Goal: Task Accomplishment & Management: Use online tool/utility

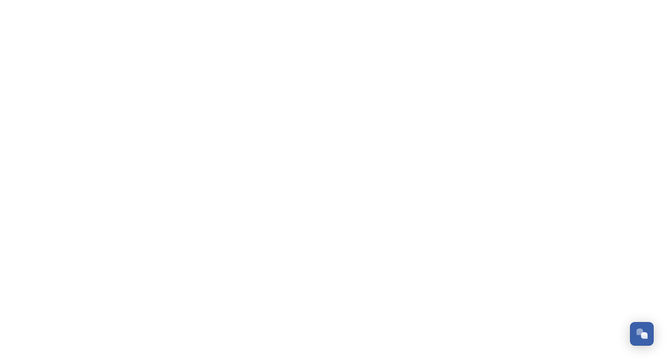
scroll to position [577, 0]
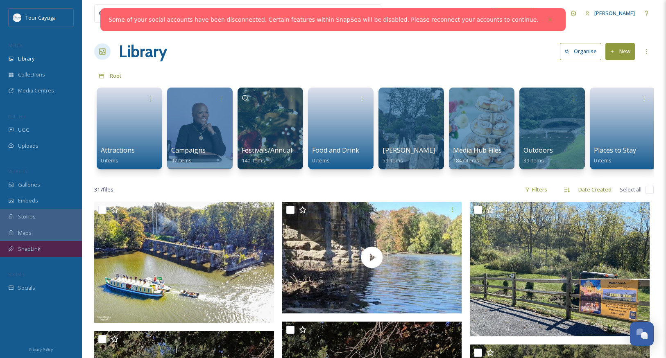
click at [28, 249] on span "SnapLink" at bounding box center [29, 249] width 23 height 8
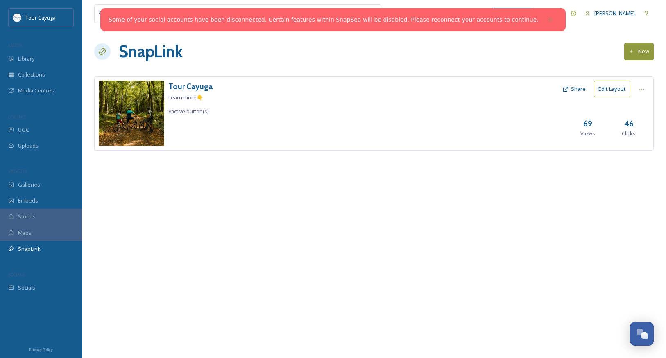
click at [608, 92] on button "Edit Layout" at bounding box center [612, 89] width 36 height 17
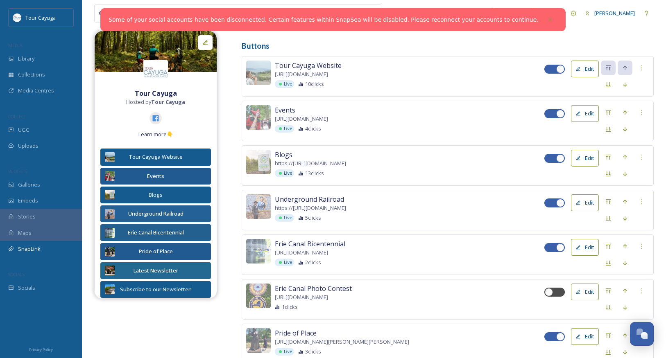
scroll to position [151, 0]
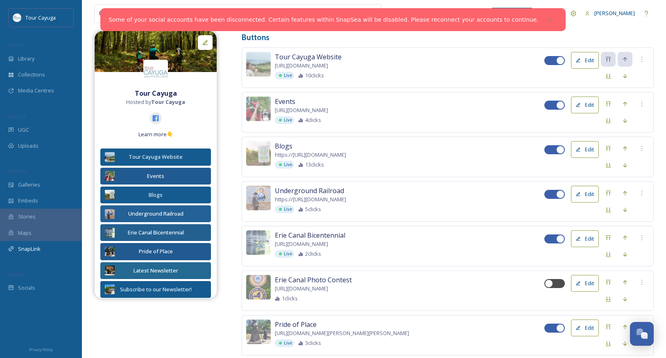
click at [590, 148] on button "Edit" at bounding box center [585, 149] width 28 height 17
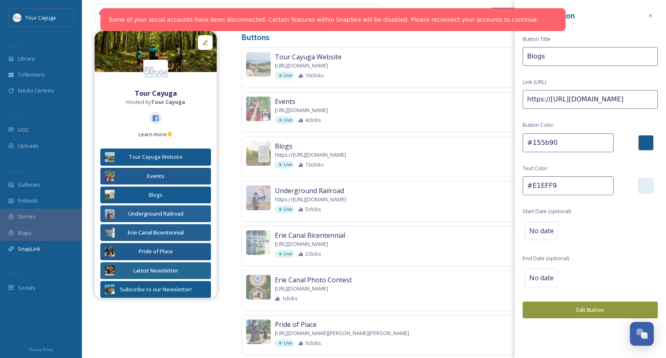
click at [529, 100] on input "https://[URL][DOMAIN_NAME]" at bounding box center [589, 99] width 135 height 19
drag, startPoint x: 526, startPoint y: 99, endPoint x: 674, endPoint y: 100, distance: 148.2
click at [665, 100] on html "Some of your social accounts have been disconnected. Certain features within Sn…" at bounding box center [333, 159] width 666 height 621
paste input "🐟"
click at [576, 101] on input "https://" at bounding box center [589, 99] width 135 height 19
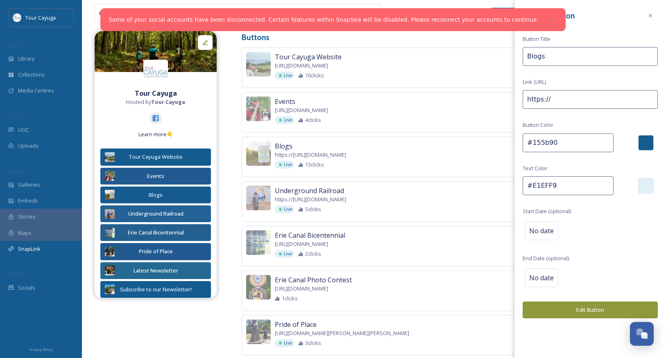
drag, startPoint x: 526, startPoint y: 100, endPoint x: 625, endPoint y: 102, distance: 99.1
click at [625, 102] on input "https://" at bounding box center [589, 99] width 135 height 19
paste input "[DOMAIN_NAME][URL]"
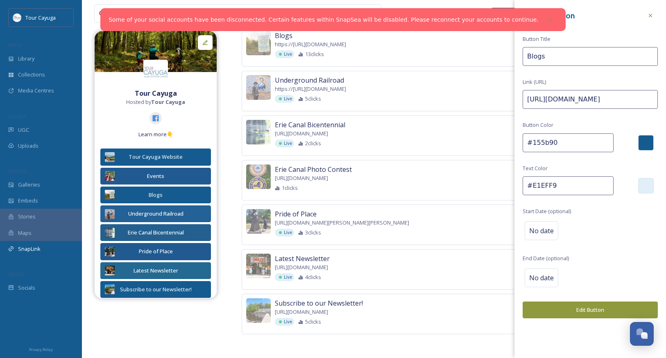
scroll to position [262, 0]
type input "[URL][DOMAIN_NAME]"
click at [601, 306] on button "Edit Button" at bounding box center [589, 310] width 135 height 17
